Goal: Task Accomplishment & Management: Use online tool/utility

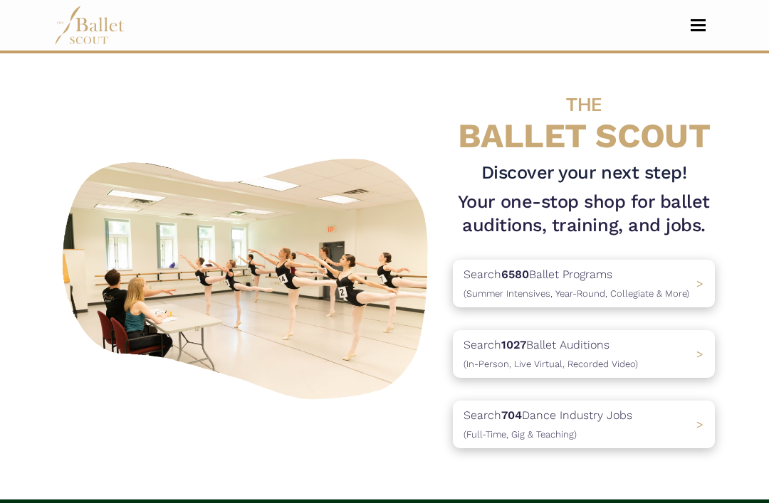
click at [695, 14] on nav "Home Search Organizations Programs Auditions Jobs" at bounding box center [384, 25] width 660 height 51
click at [692, 28] on button "Toggle navigation" at bounding box center [697, 26] width 33 height 14
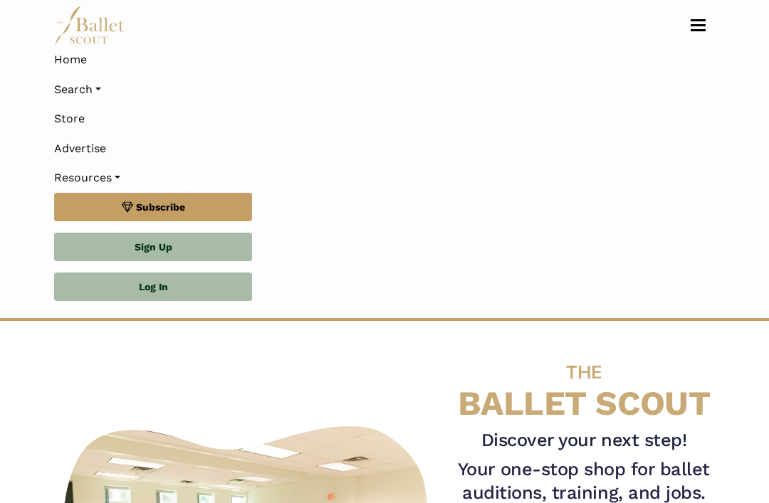
click at [187, 297] on link "Log In" at bounding box center [153, 287] width 198 height 28
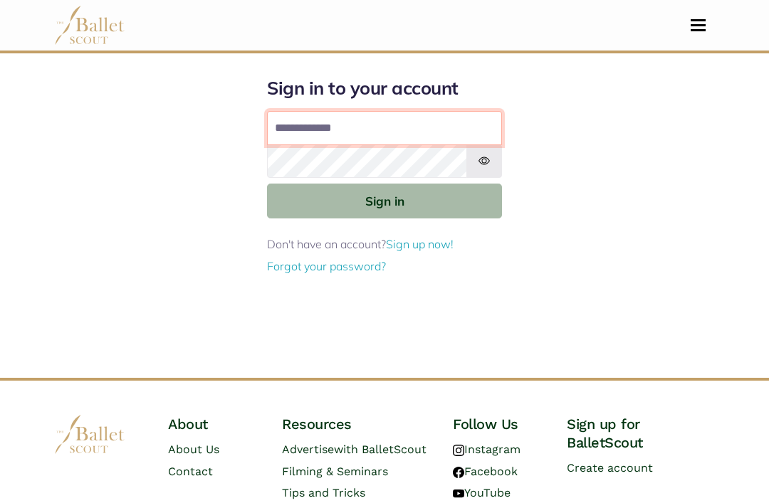
type input "**********"
click at [384, 199] on button "Sign in" at bounding box center [384, 201] width 235 height 35
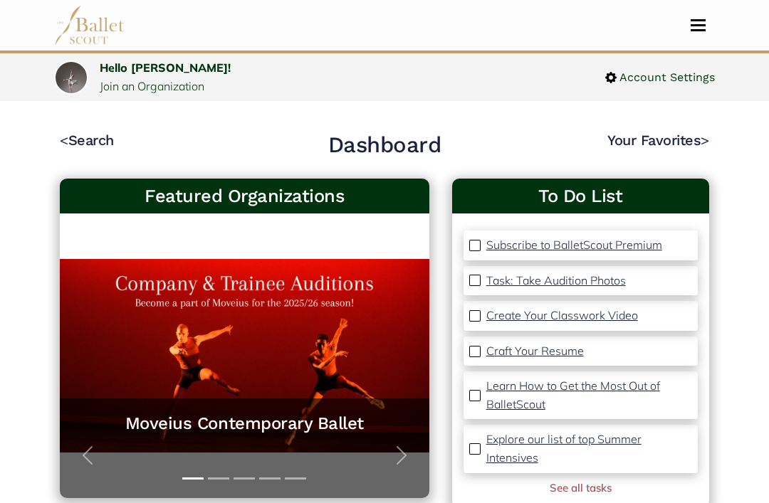
click at [712, 40] on nav "Dashboard Profile Search Organizations Programs Auditions Jobs" at bounding box center [384, 25] width 660 height 51
click at [707, 30] on button "Toggle navigation" at bounding box center [697, 26] width 33 height 14
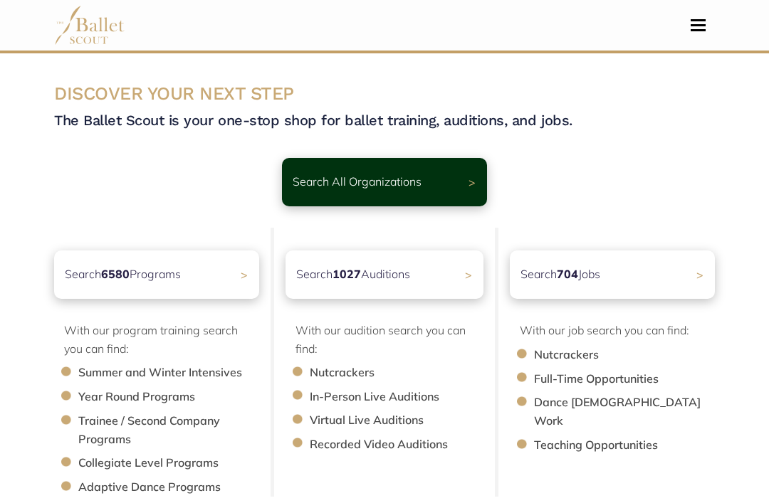
click at [694, 282] on div "Search 704 Jobs >" at bounding box center [611, 274] width 205 height 48
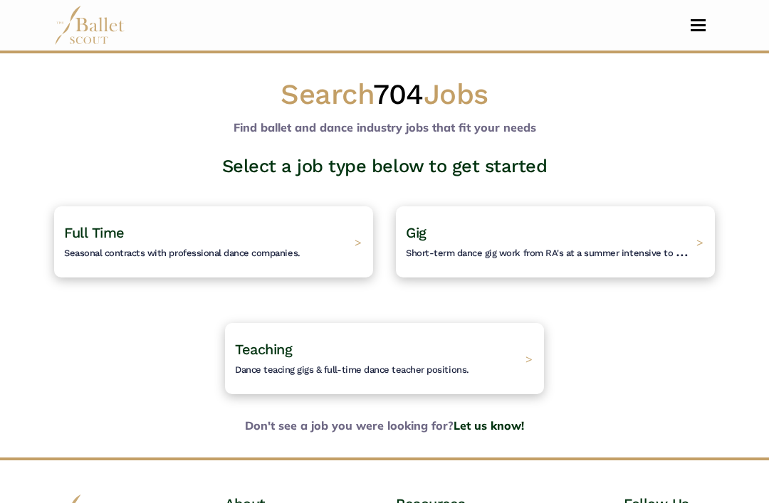
click at [697, 243] on div "Gig Short-term dance gig work from RA's at a summer intensive to Nutcracker gue…" at bounding box center [555, 241] width 319 height 71
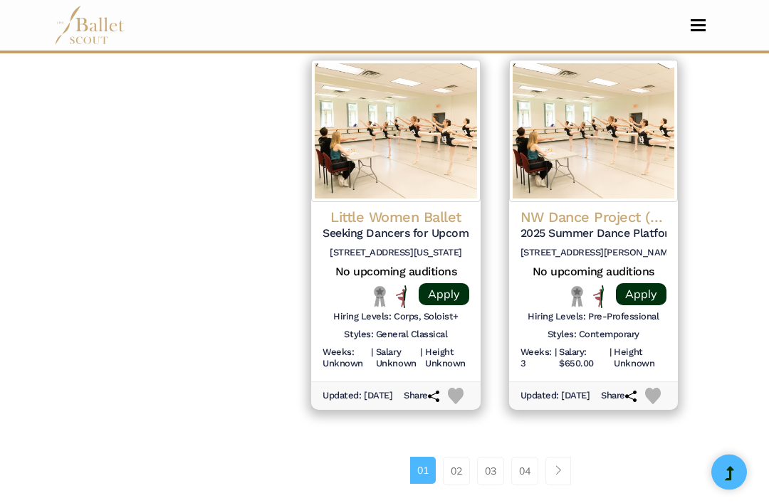
scroll to position [1936, 0]
click at [568, 458] on link "Page navigation example" at bounding box center [558, 471] width 26 height 28
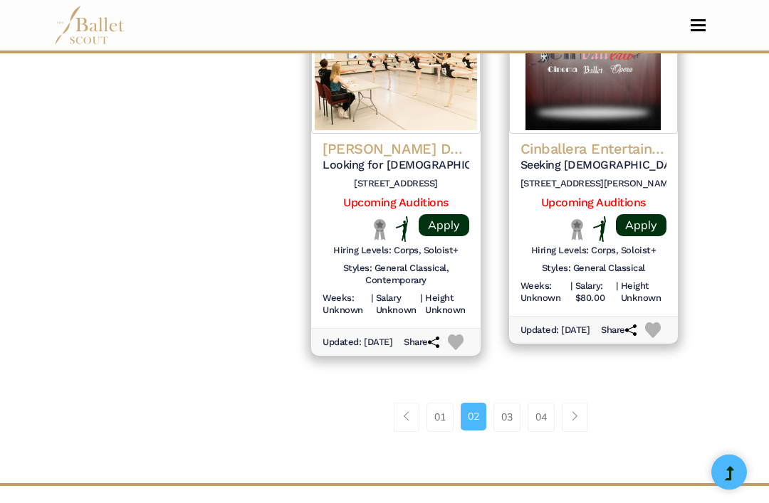
scroll to position [2138, 0]
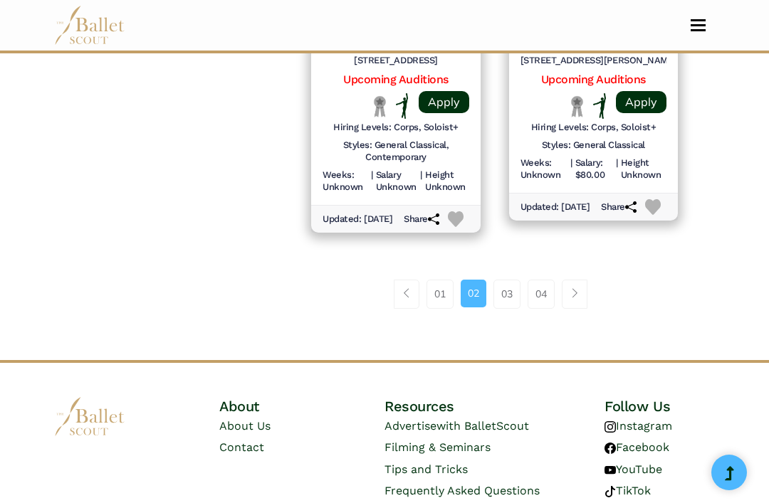
click at [581, 288] on link "Page navigation example" at bounding box center [574, 294] width 26 height 28
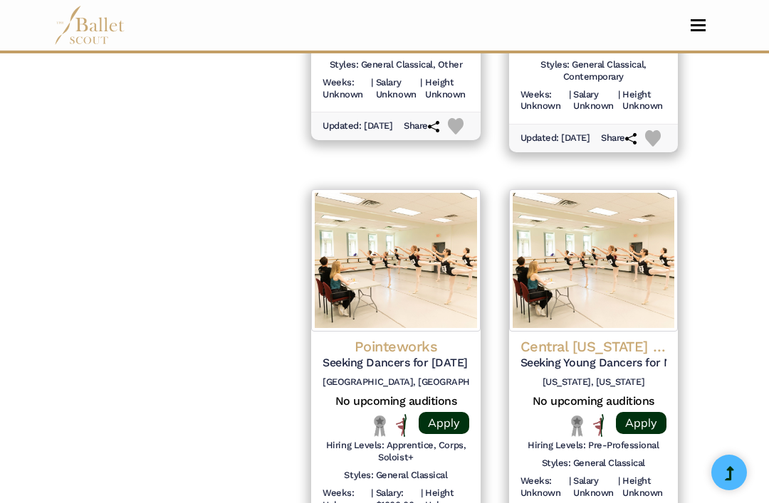
scroll to position [2023, 0]
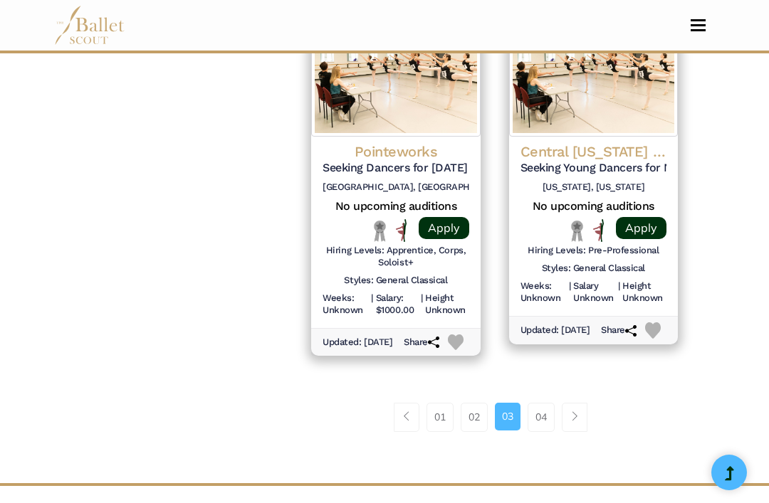
click at [578, 411] on span "Page navigation example" at bounding box center [574, 416] width 10 height 10
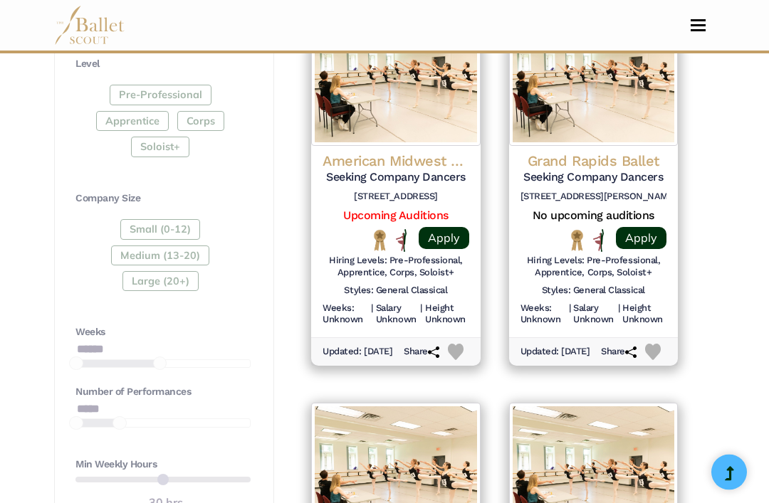
scroll to position [804, 0]
click at [610, 124] on img at bounding box center [593, 75] width 169 height 142
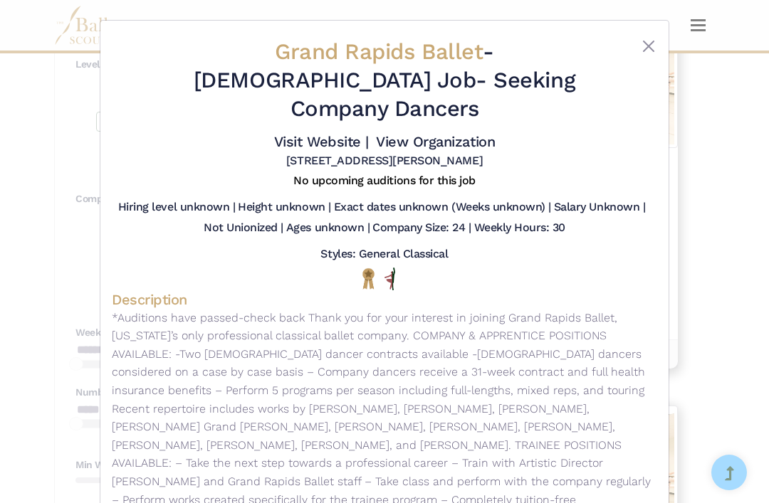
scroll to position [0, 0]
click at [651, 51] on button "Close" at bounding box center [648, 46] width 17 height 17
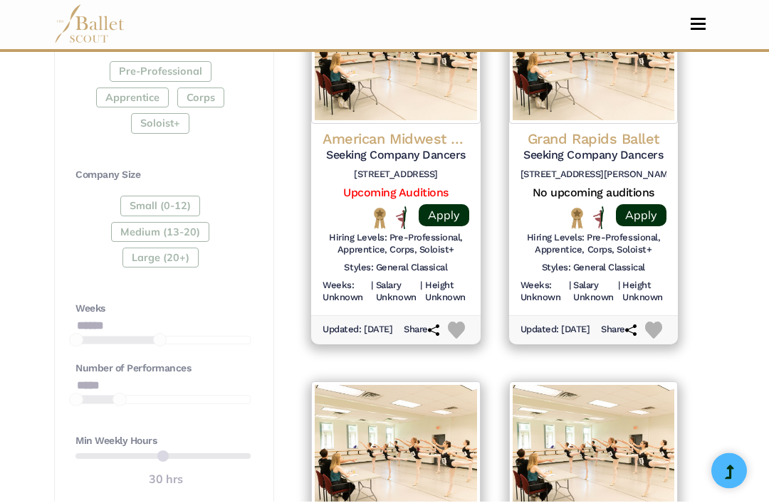
scroll to position [829, 0]
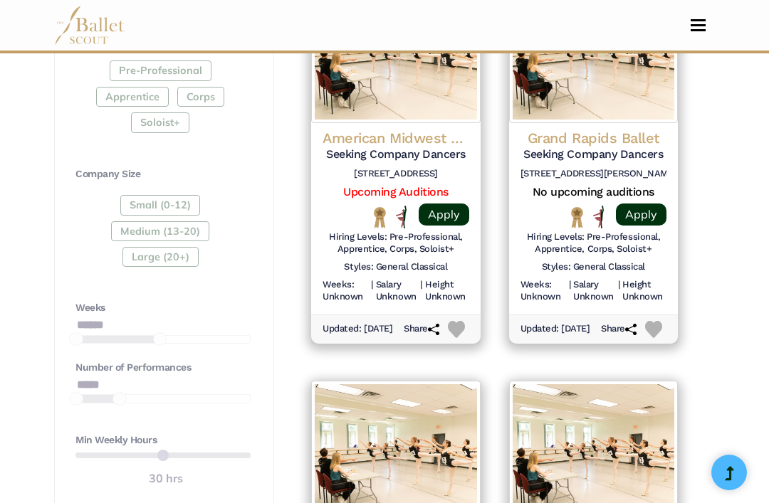
click at [646, 204] on link "Apply" at bounding box center [641, 215] width 51 height 22
